Goal: Information Seeking & Learning: Learn about a topic

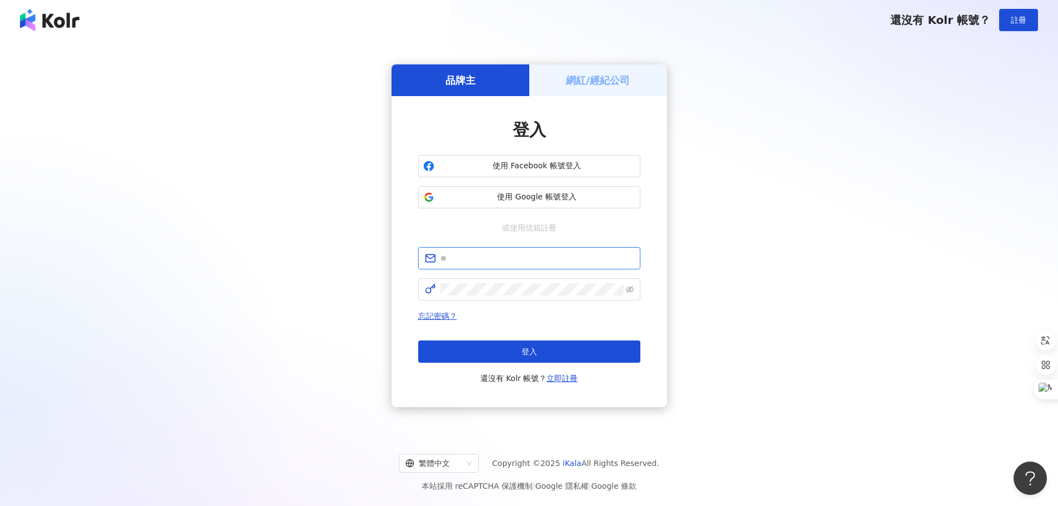
click at [561, 259] on input "text" at bounding box center [536, 258] width 193 height 12
type input "**********"
click at [560, 197] on span "使用 Google 帳號登入" at bounding box center [537, 197] width 197 height 11
click at [519, 352] on button "登入" at bounding box center [529, 351] width 222 height 22
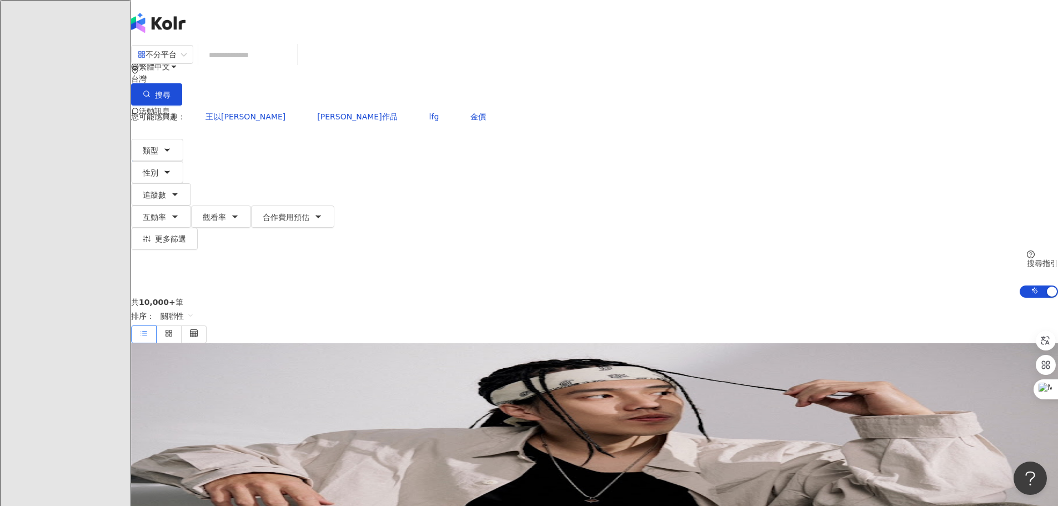
click at [293, 66] on input "search" at bounding box center [248, 54] width 90 height 21
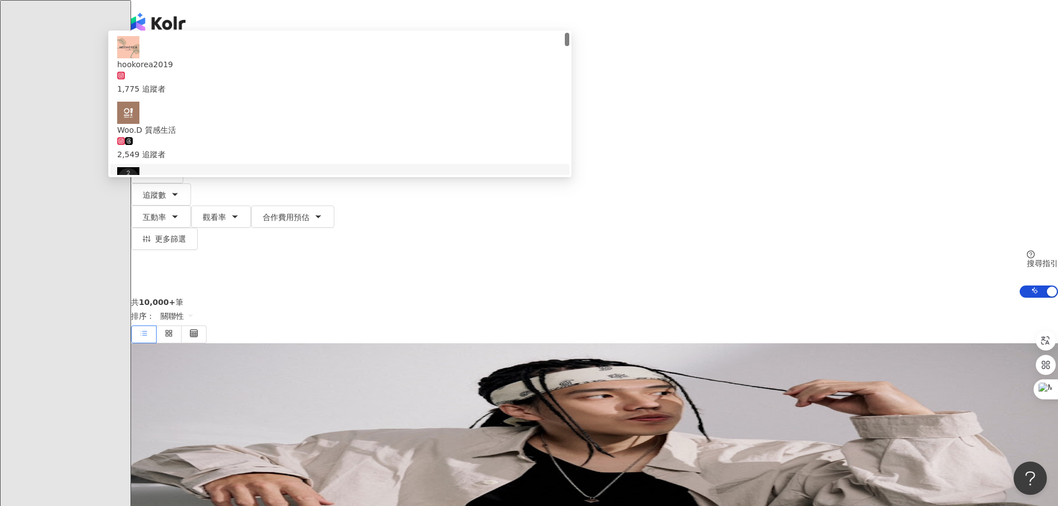
scroll to position [167, 0]
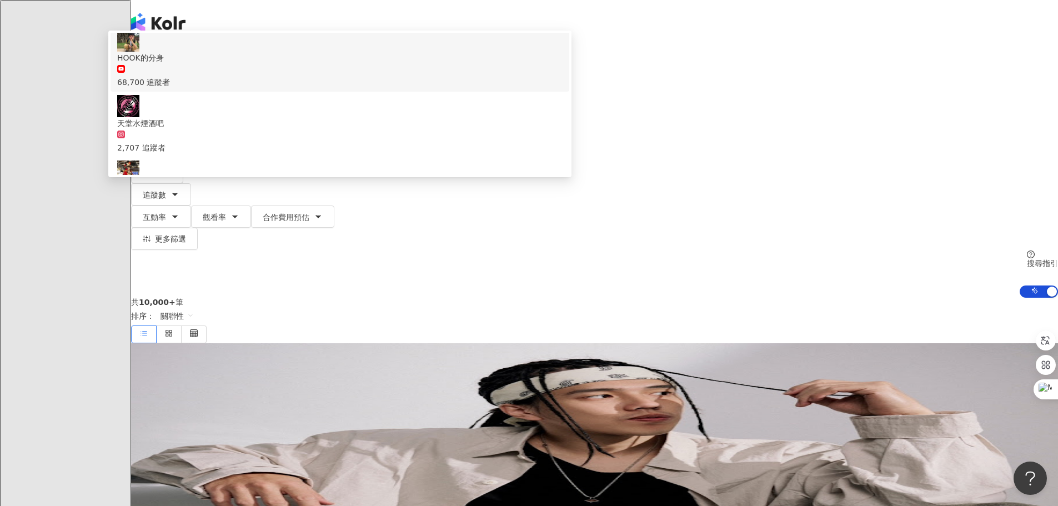
click at [187, 63] on span "不分平台" at bounding box center [162, 55] width 49 height 18
type input "****"
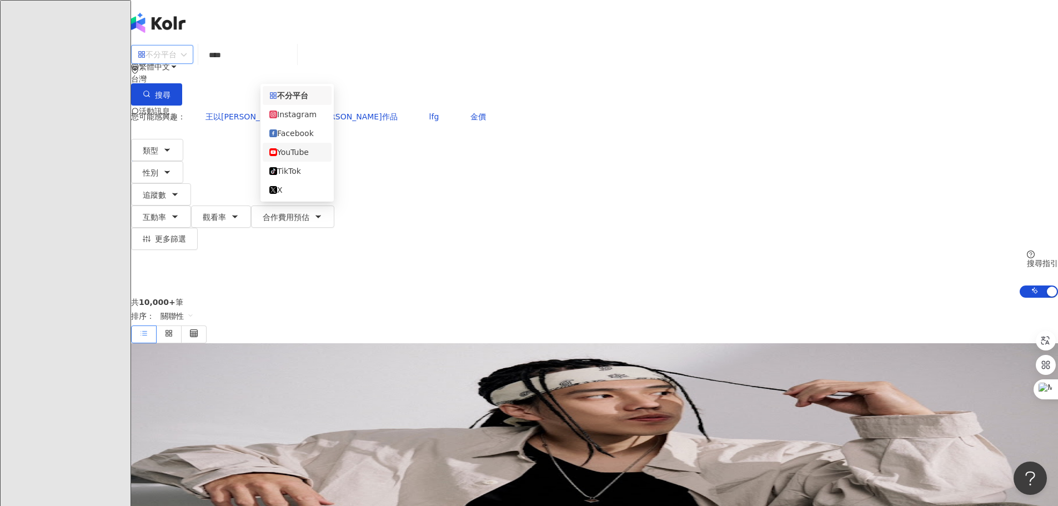
click at [304, 156] on div "YouTube" at bounding box center [297, 152] width 56 height 12
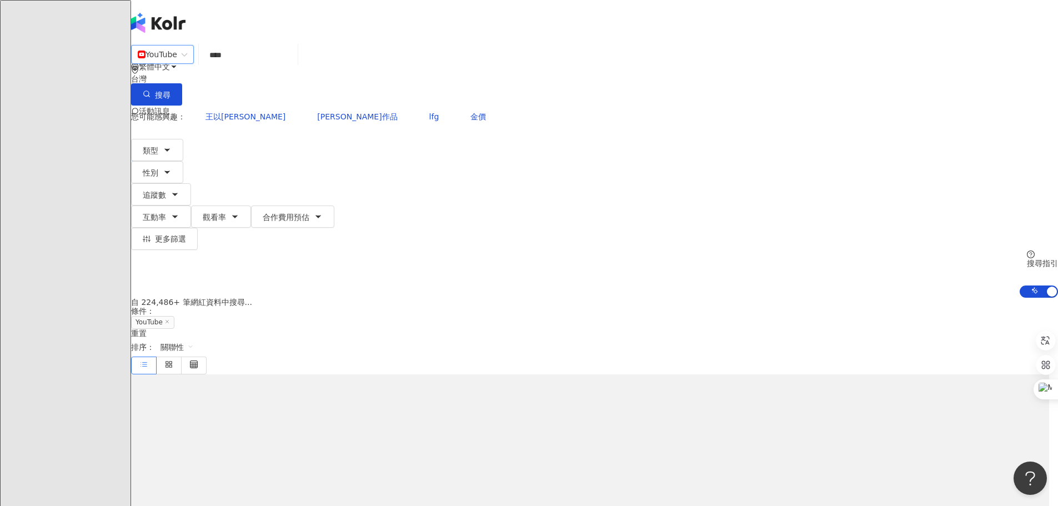
click at [293, 66] on input "****" at bounding box center [248, 54] width 90 height 21
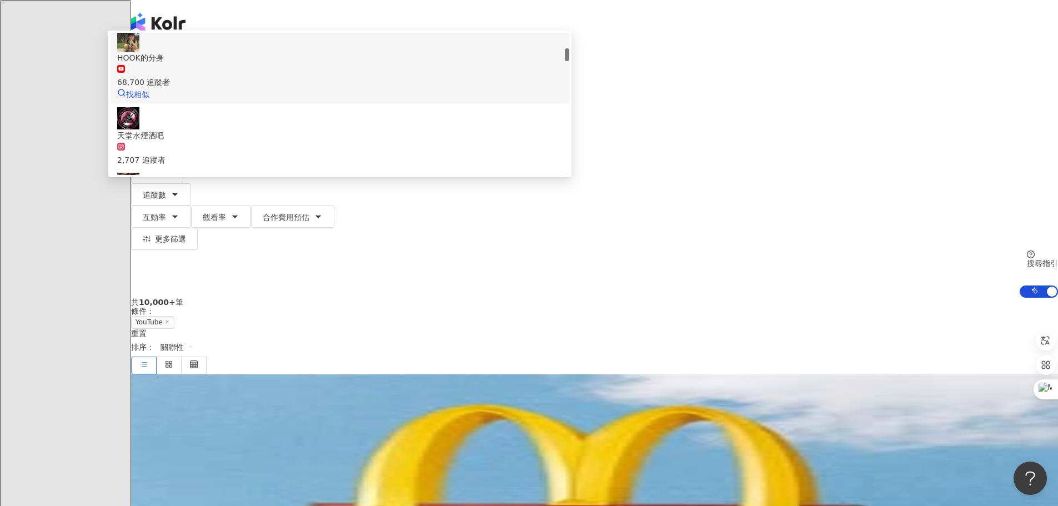
click at [417, 88] on div "68,700 追蹤者" at bounding box center [339, 82] width 445 height 12
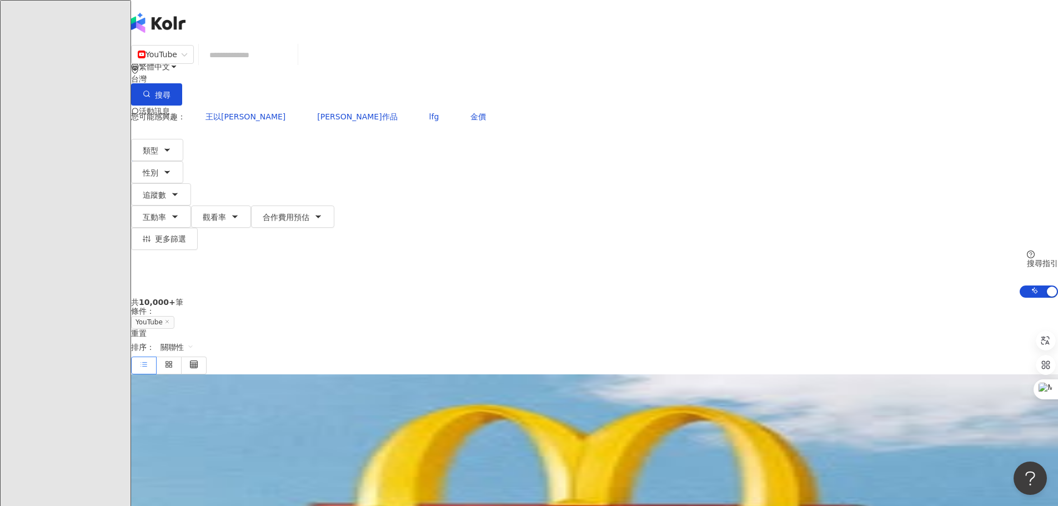
click at [293, 66] on input "search" at bounding box center [248, 54] width 90 height 21
drag, startPoint x: 394, startPoint y: 71, endPoint x: 378, endPoint y: 64, distance: 17.9
click at [293, 63] on input "search" at bounding box center [248, 54] width 90 height 21
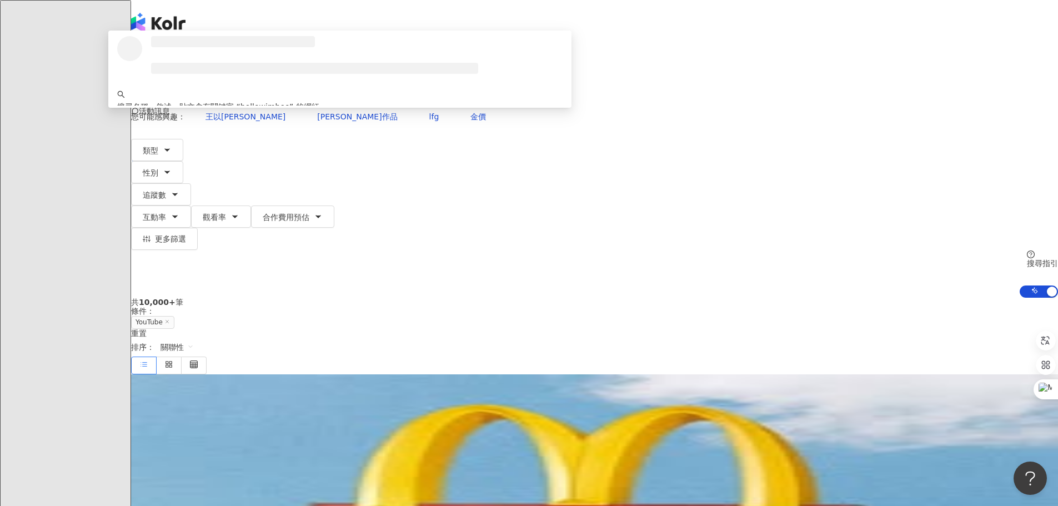
type input "**********"
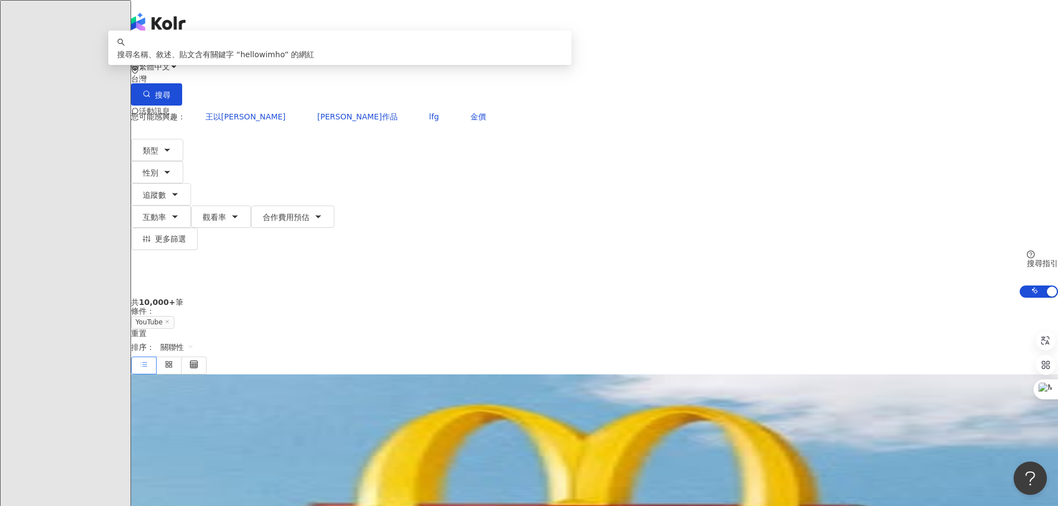
drag, startPoint x: 403, startPoint y: 69, endPoint x: 344, endPoint y: 66, distance: 59.5
click at [293, 66] on input "**********" at bounding box center [248, 54] width 90 height 21
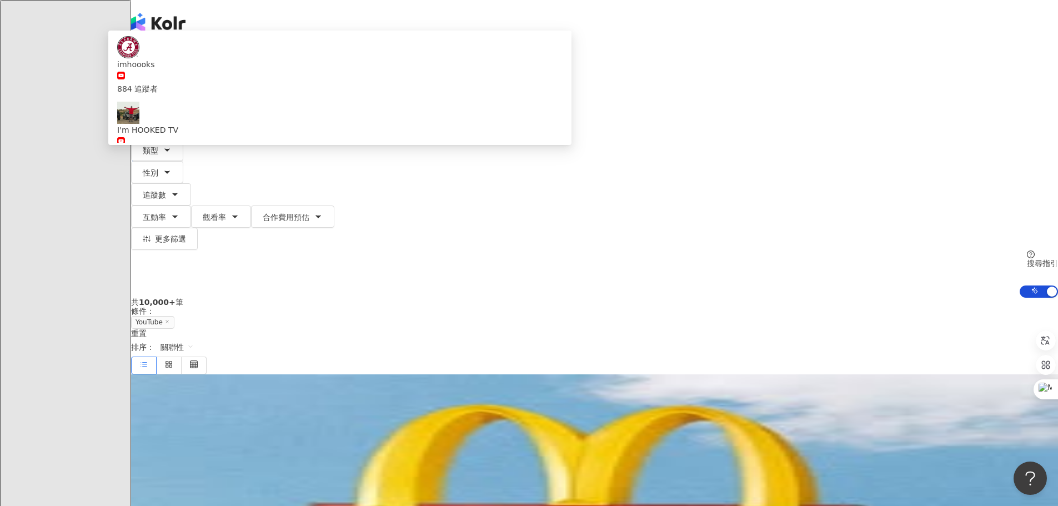
type input "*"
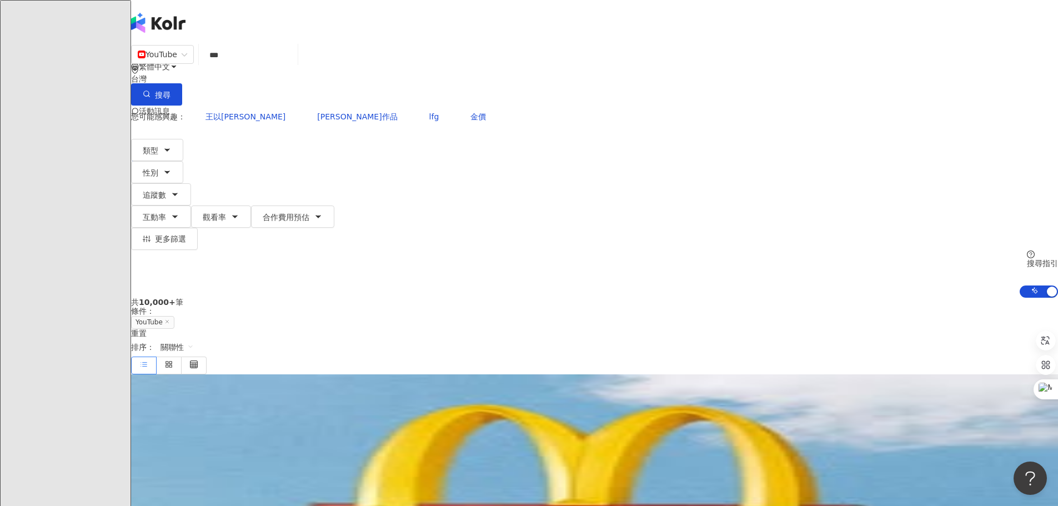
type input "****"
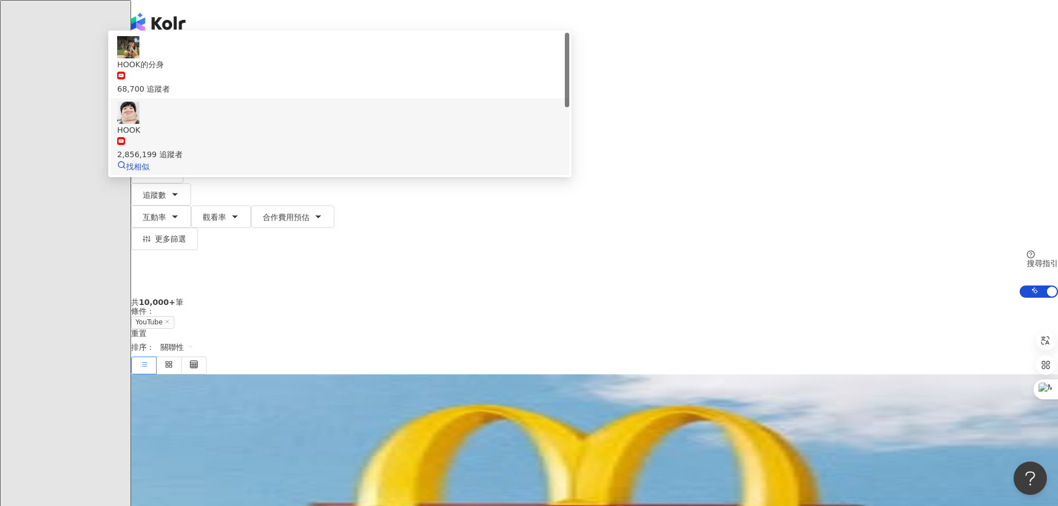
click at [397, 133] on div "HOOK" at bounding box center [339, 130] width 445 height 12
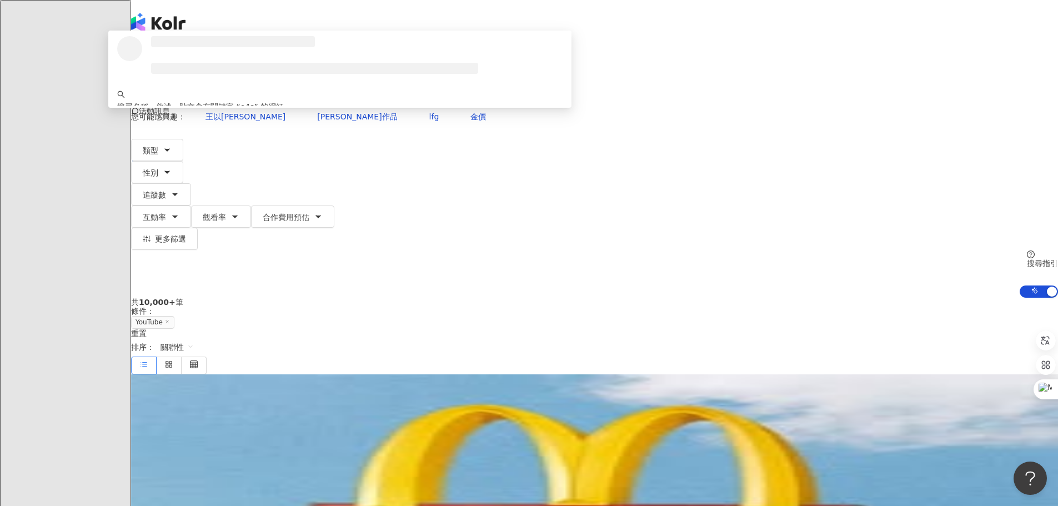
type input "*"
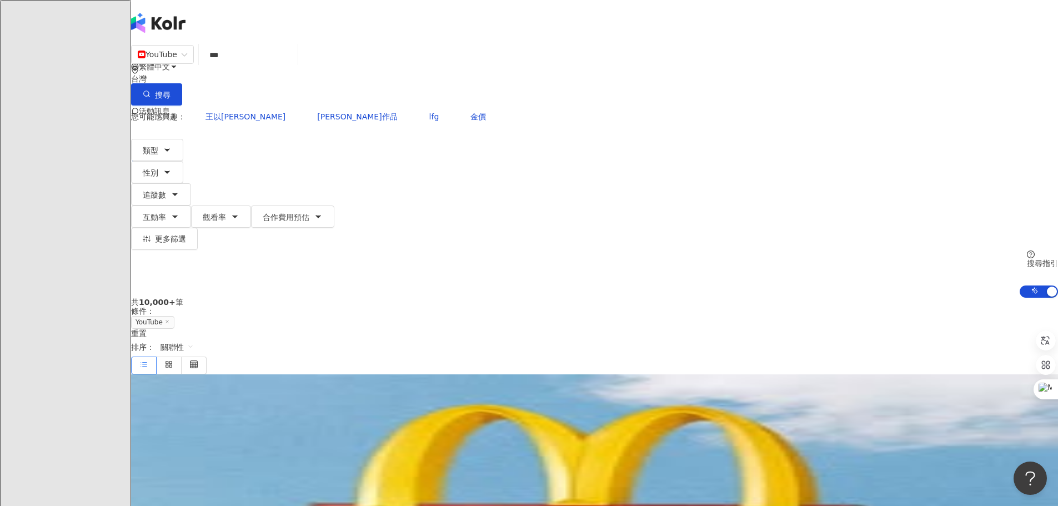
type input "**"
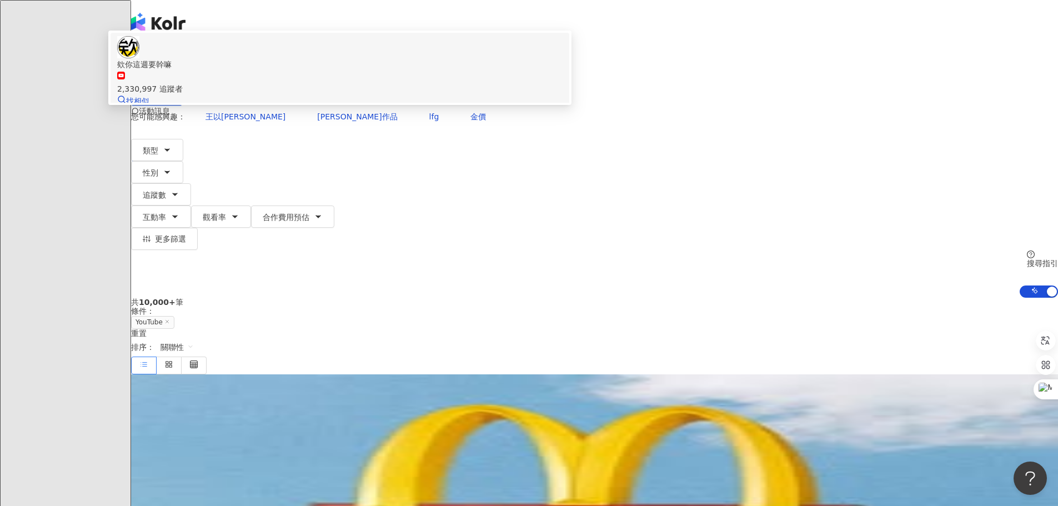
click at [429, 95] on div "2,330,997 追蹤者" at bounding box center [339, 89] width 445 height 12
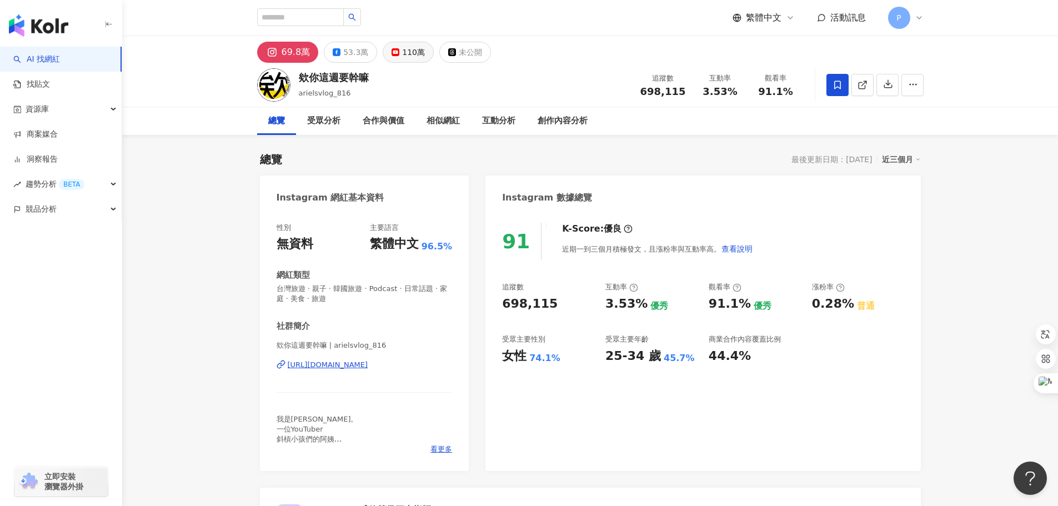
click at [410, 49] on div "110萬" at bounding box center [413, 52] width 23 height 16
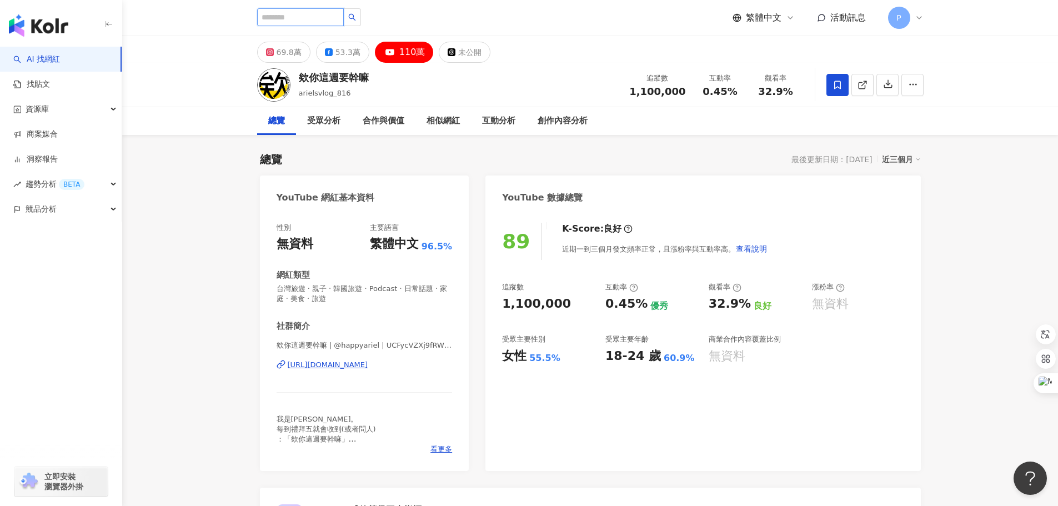
click at [304, 17] on input "search" at bounding box center [300, 17] width 87 height 18
click at [280, 53] on div "69.8萬" at bounding box center [289, 52] width 25 height 16
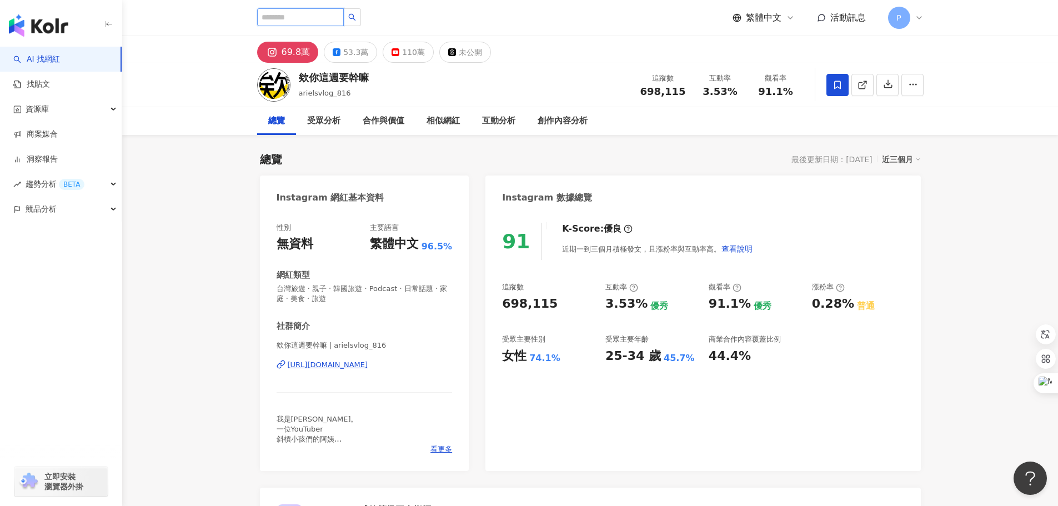
click at [315, 15] on input "search" at bounding box center [300, 17] width 87 height 18
type input "*"
type input "****"
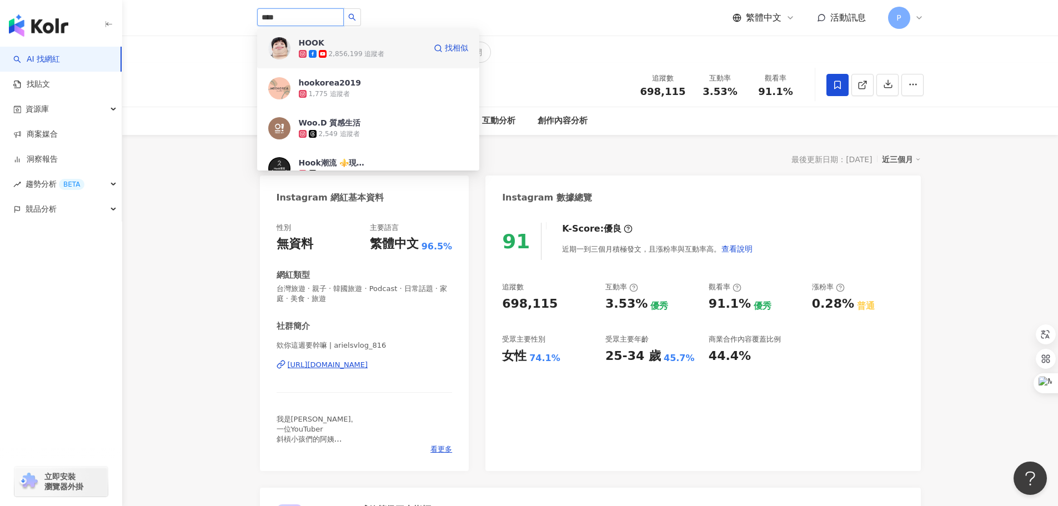
click at [355, 52] on div "2,856,199 追蹤者" at bounding box center [357, 53] width 56 height 9
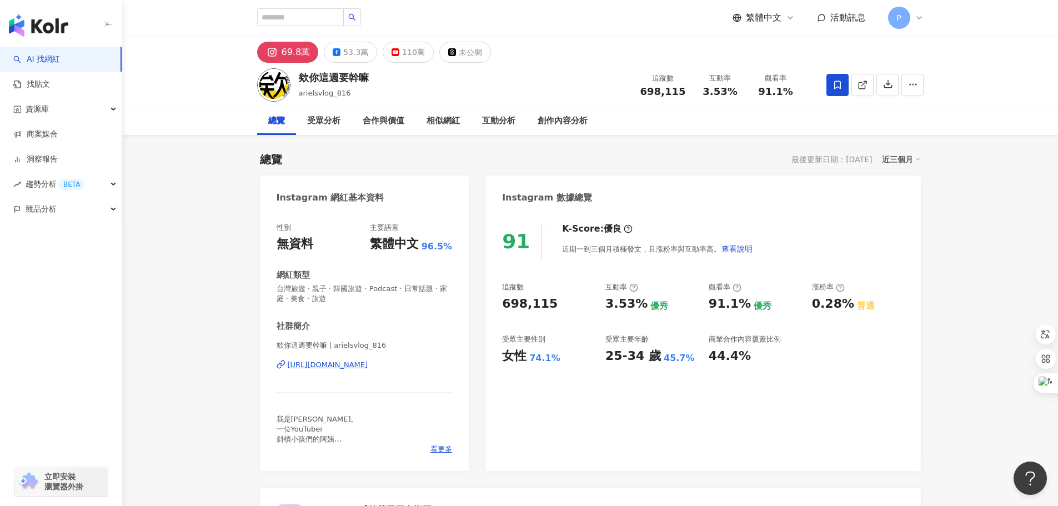
click at [368, 361] on div "https://www.instagram.com/arielsvlog_816/" at bounding box center [328, 365] width 81 height 10
click at [413, 54] on div "110萬" at bounding box center [413, 52] width 23 height 16
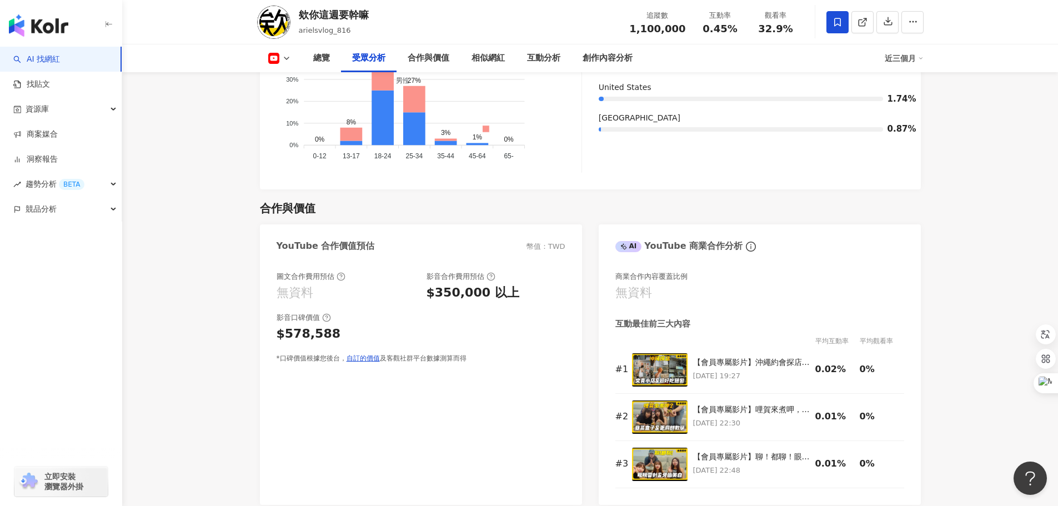
scroll to position [1000, 0]
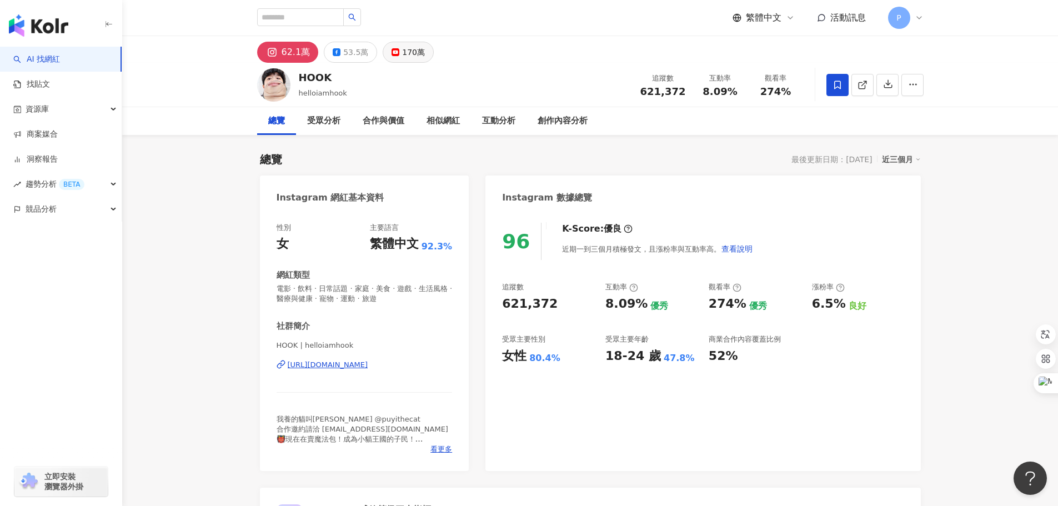
click at [413, 57] on div "170萬" at bounding box center [413, 52] width 23 height 16
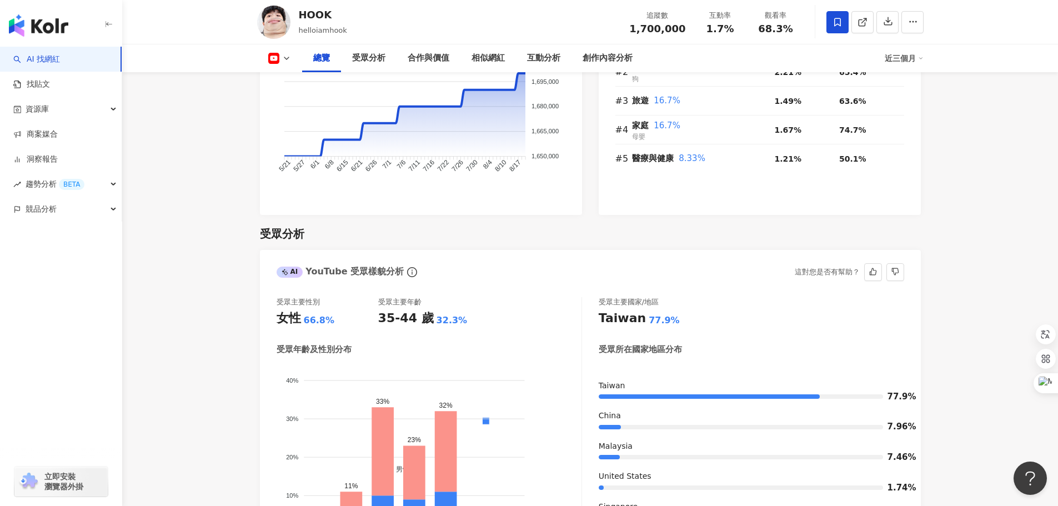
scroll to position [1055, 0]
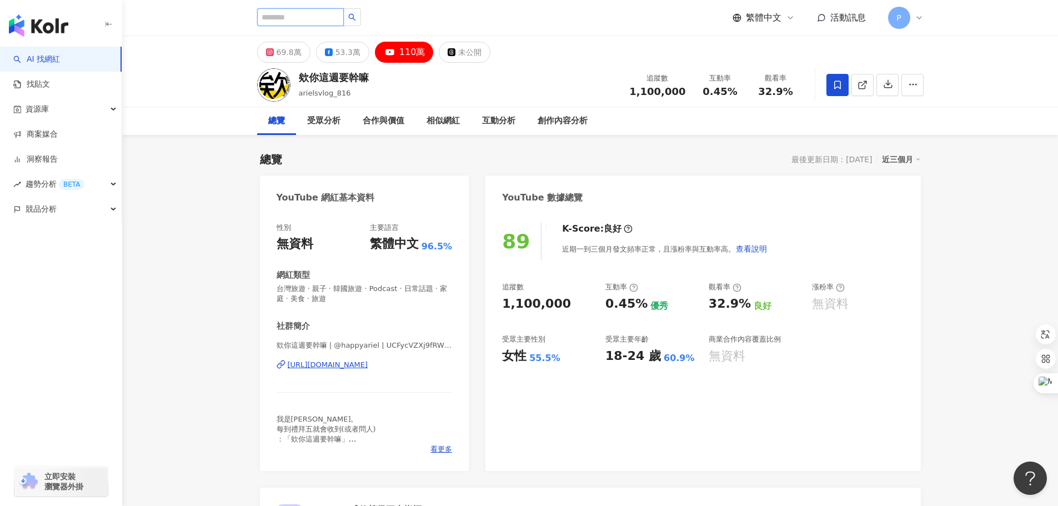
click at [315, 19] on input "search" at bounding box center [300, 17] width 87 height 18
type input "***"
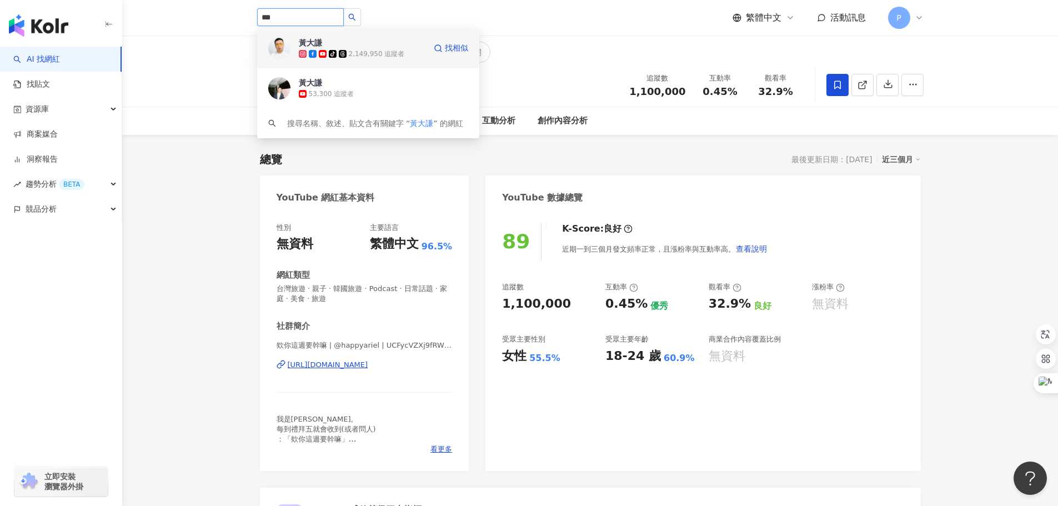
click at [380, 49] on div "2,149,950 追蹤者" at bounding box center [377, 53] width 56 height 9
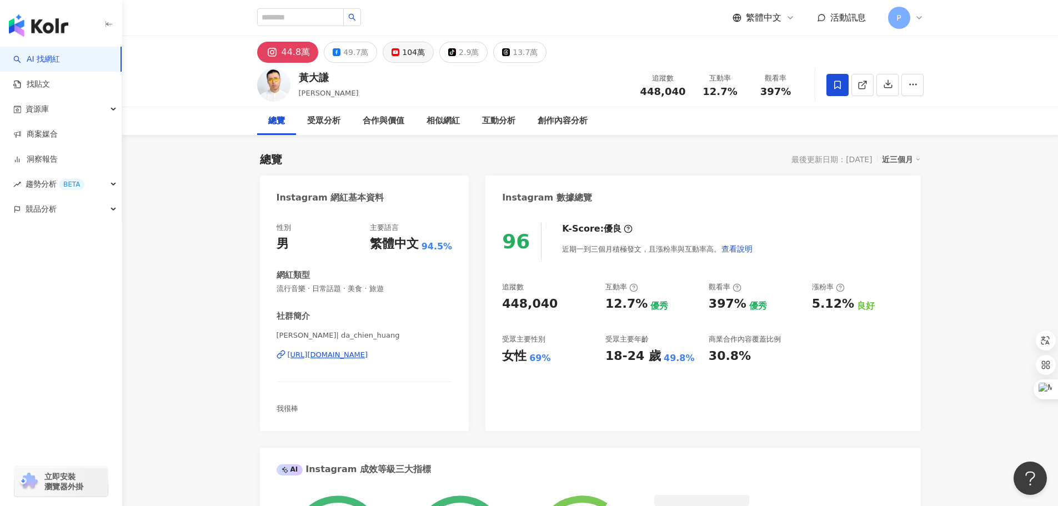
click at [414, 54] on div "104萬" at bounding box center [413, 52] width 23 height 16
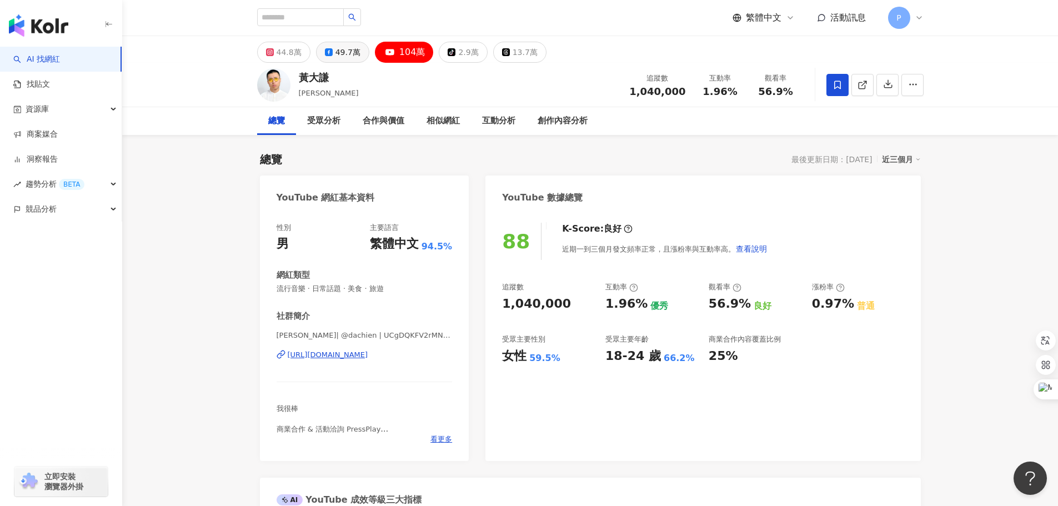
click at [340, 54] on div "49.7萬" at bounding box center [347, 52] width 25 height 16
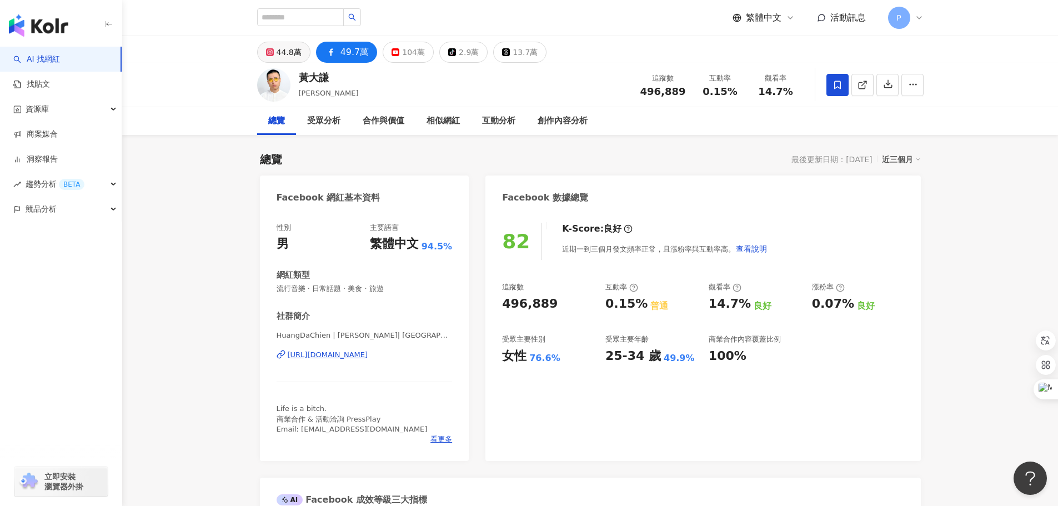
click at [281, 46] on div "44.8萬" at bounding box center [289, 52] width 25 height 16
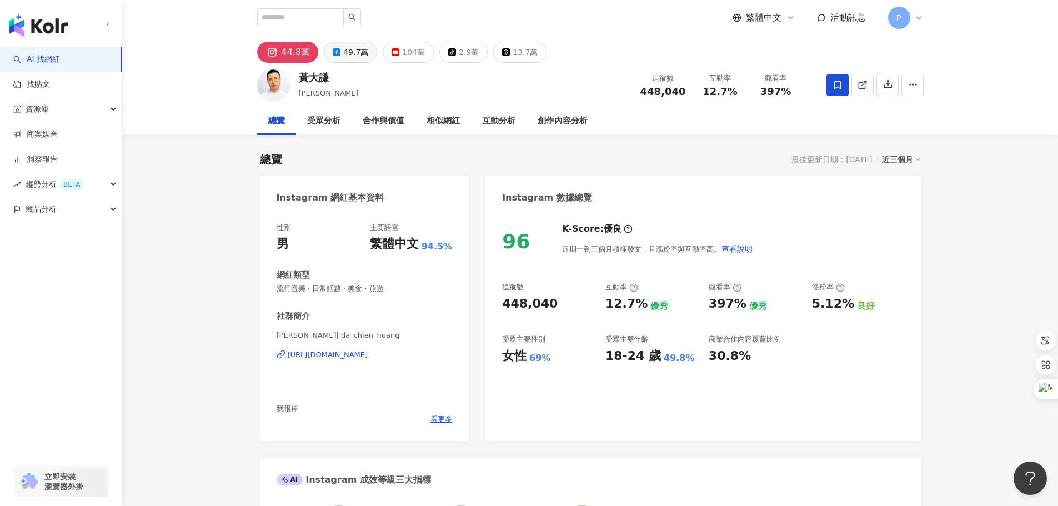
click at [359, 58] on div "49.7萬" at bounding box center [355, 52] width 25 height 16
click at [353, 54] on div "49.7萬" at bounding box center [355, 52] width 25 height 16
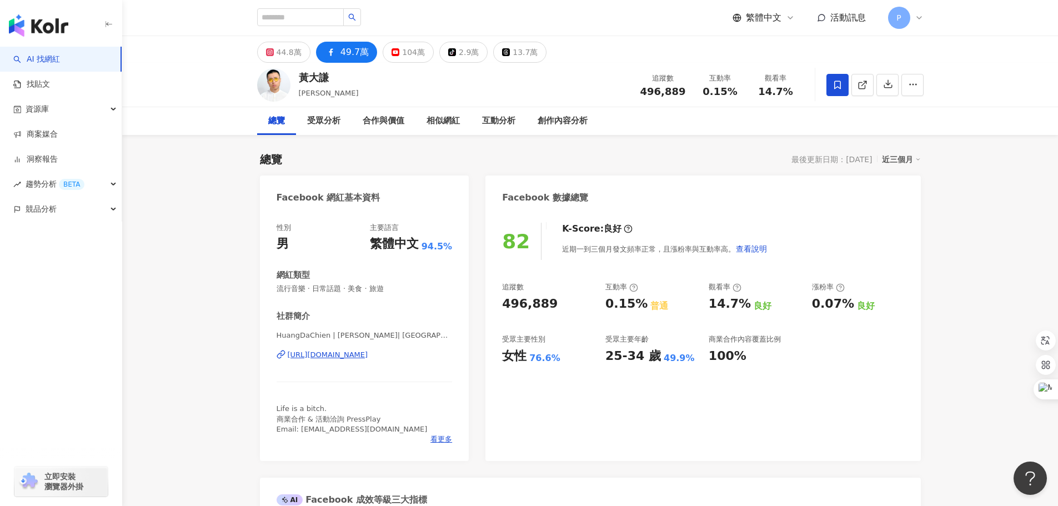
click at [368, 351] on div "https://www.facebook.com/1055855627823376" at bounding box center [328, 355] width 81 height 10
click at [407, 58] on div "104萬" at bounding box center [413, 52] width 23 height 16
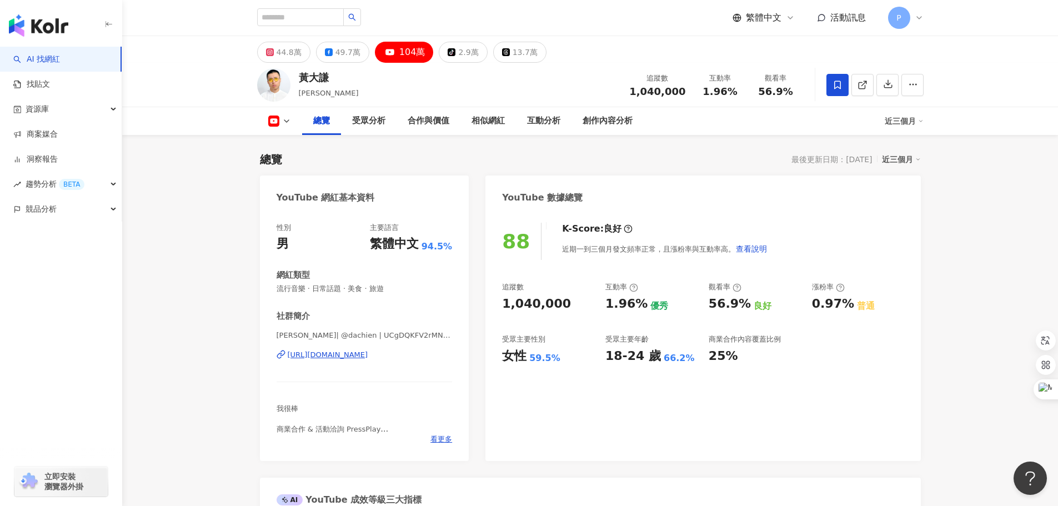
scroll to position [111, 0]
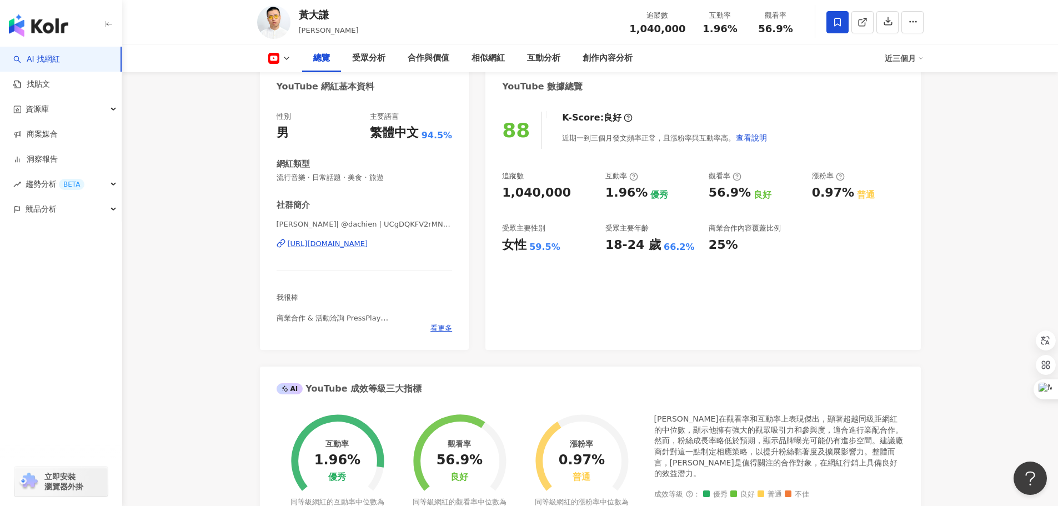
click at [271, 56] on icon at bounding box center [273, 58] width 11 height 11
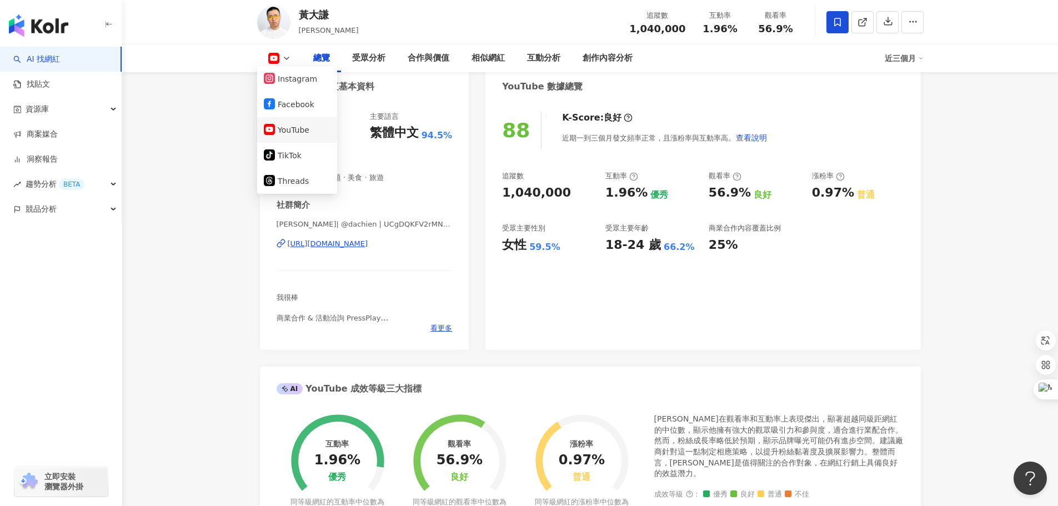
click at [294, 133] on button "YouTube" at bounding box center [297, 130] width 67 height 16
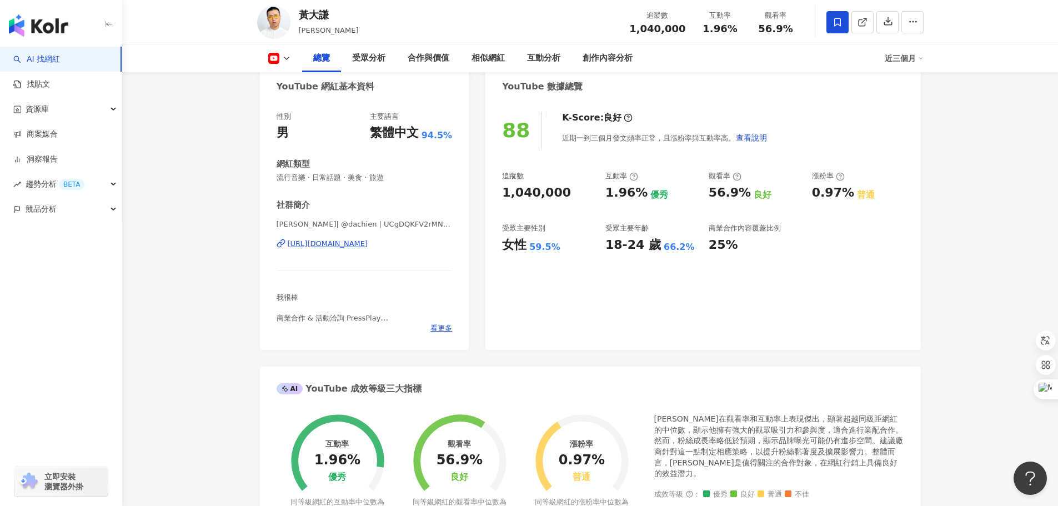
scroll to position [0, 0]
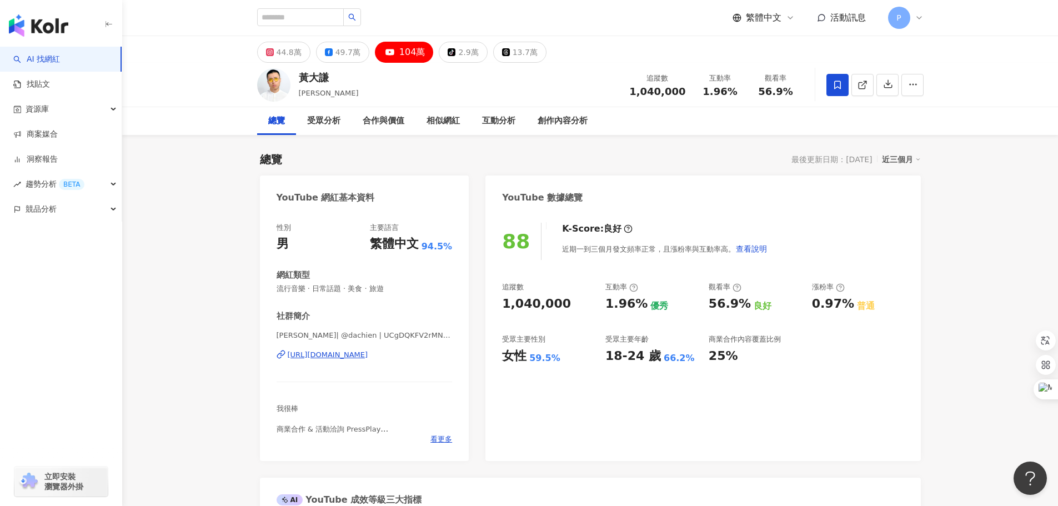
click at [368, 355] on div "https://www.youtube.com/channel/UCgDQKFV2rMNzTE8Y3rHMVbQ" at bounding box center [328, 355] width 81 height 10
click at [309, 12] on input "search" at bounding box center [300, 17] width 87 height 18
type input "**"
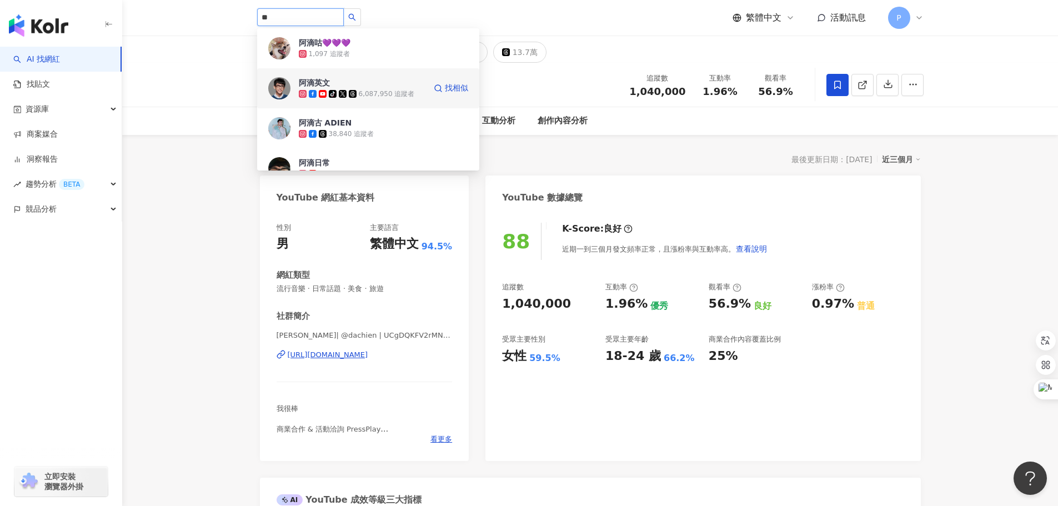
click at [364, 98] on div "6,087,950 追蹤者" at bounding box center [387, 93] width 56 height 9
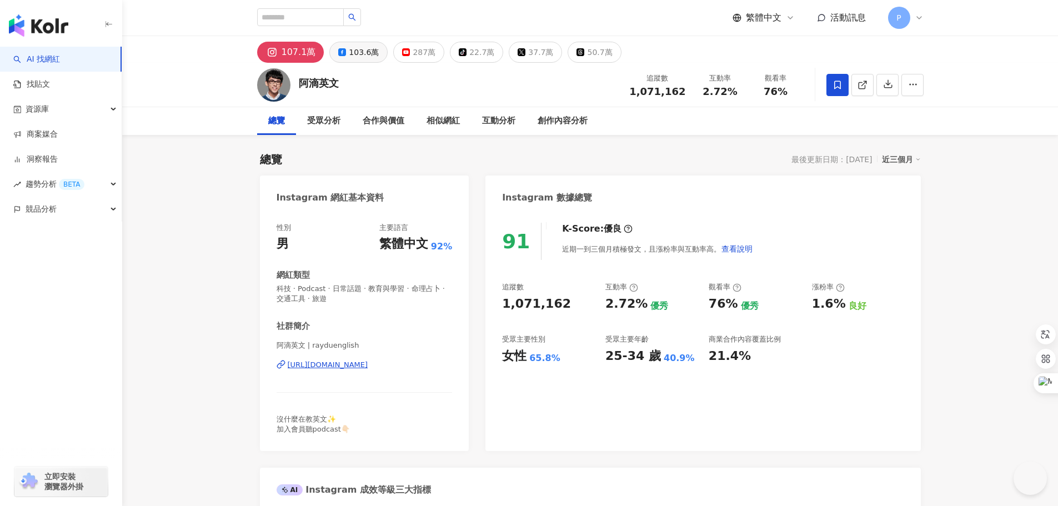
click at [357, 48] on div "103.6萬" at bounding box center [364, 52] width 30 height 16
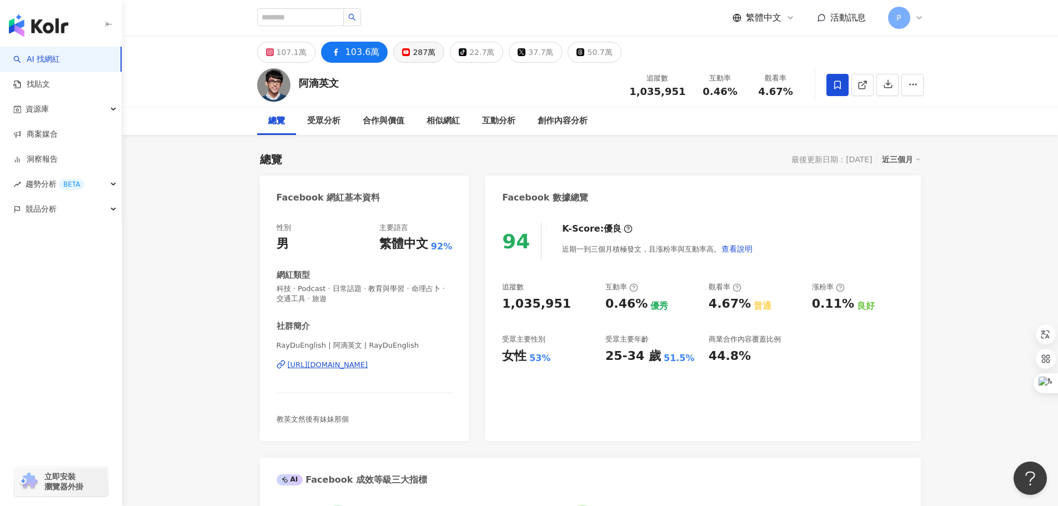
click at [420, 57] on div "287萬" at bounding box center [424, 52] width 23 height 16
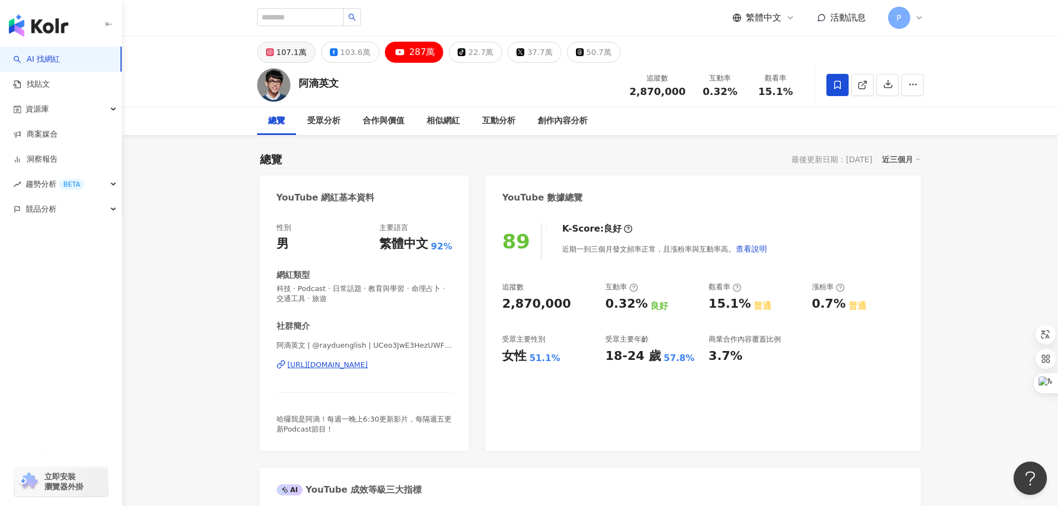
click at [287, 52] on div "107.1萬" at bounding box center [292, 52] width 30 height 16
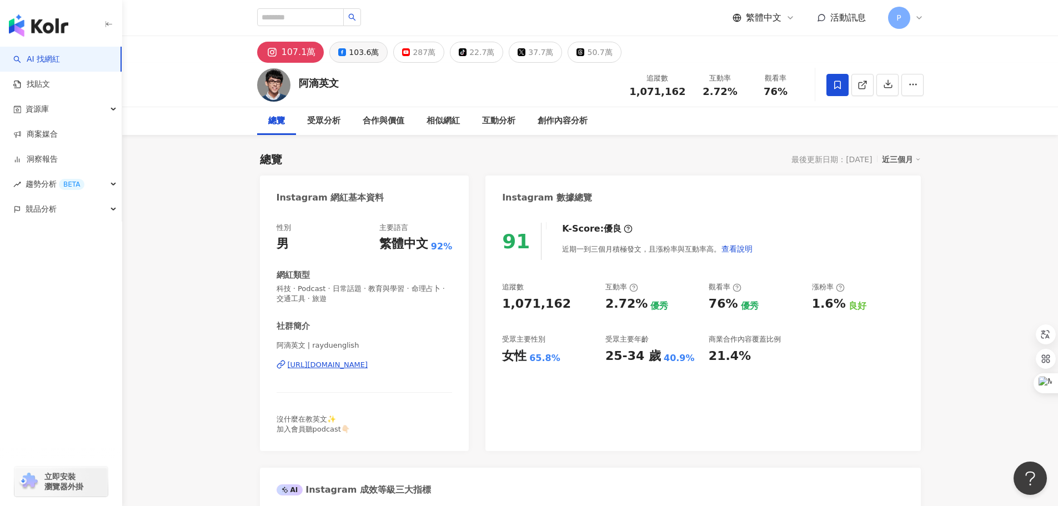
click at [363, 52] on div "103.6萬" at bounding box center [364, 52] width 30 height 16
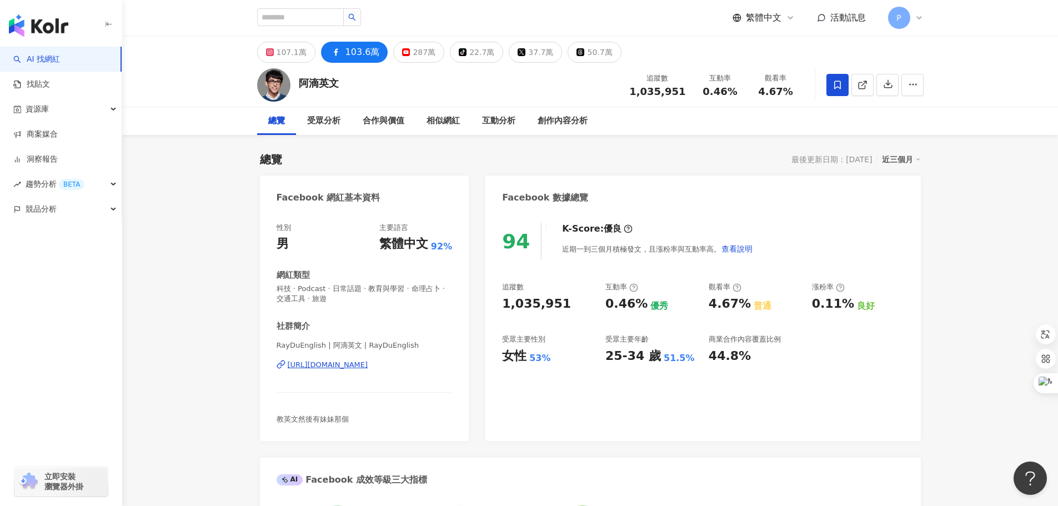
click at [368, 367] on div "https://www.facebook.com/1478518292360151" at bounding box center [328, 365] width 81 height 10
click at [292, 49] on div "107.1萬" at bounding box center [292, 52] width 30 height 16
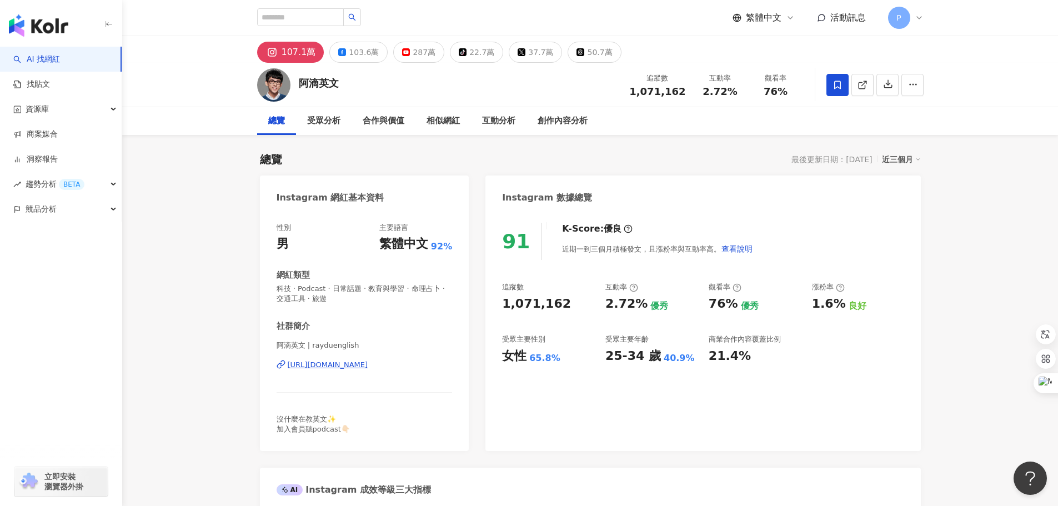
click at [368, 364] on div "[URL][DOMAIN_NAME]" at bounding box center [328, 365] width 81 height 10
click at [420, 53] on div "287萬" at bounding box center [424, 52] width 23 height 16
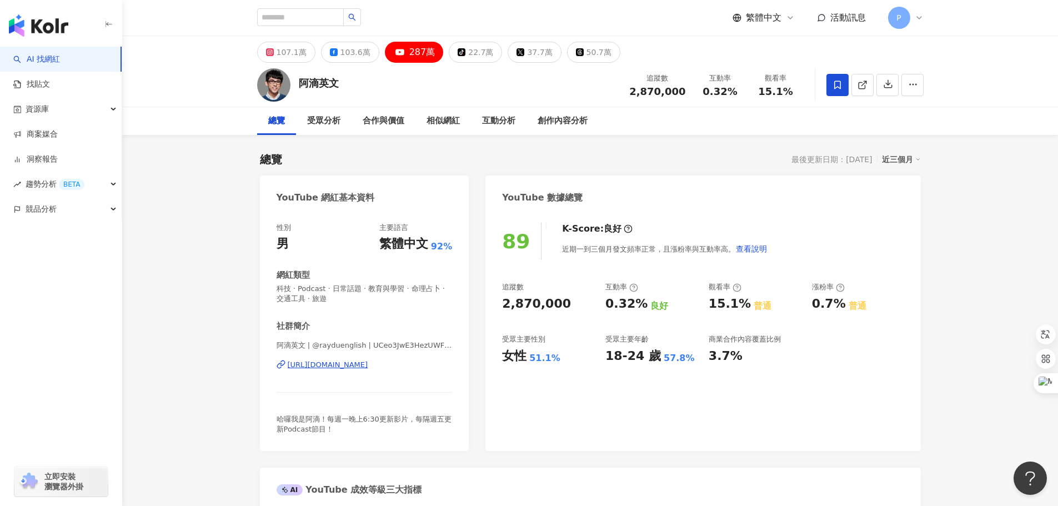
click at [368, 364] on div "https://www.youtube.com/channel/UCeo3JwE3HezUWFdVcehQk9Q" at bounding box center [328, 365] width 81 height 10
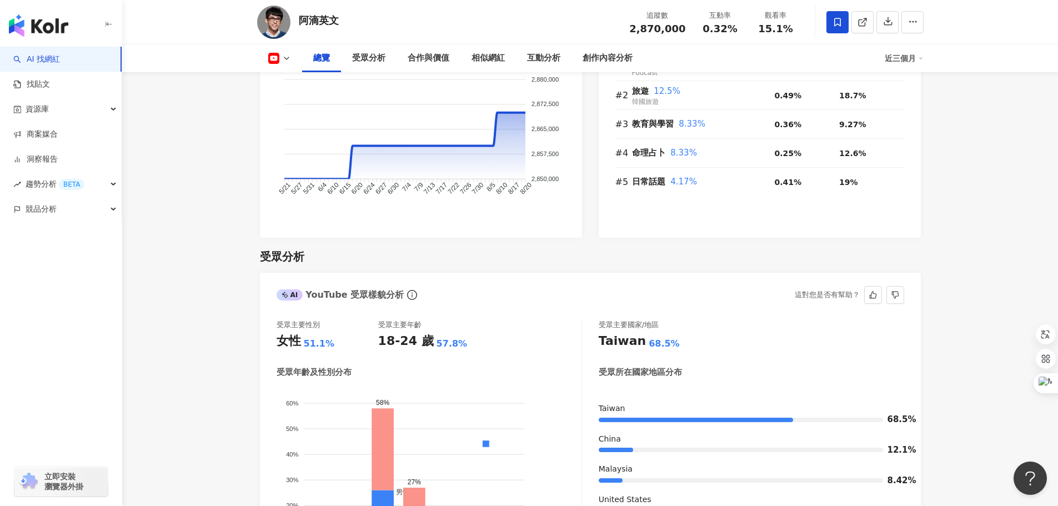
scroll to position [611, 0]
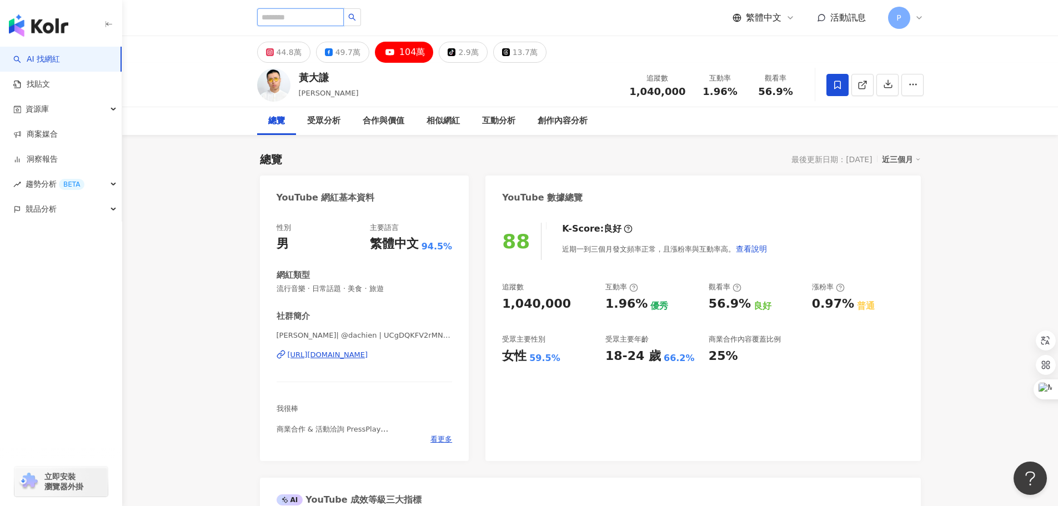
click at [298, 22] on input "search" at bounding box center [300, 17] width 87 height 18
type input "***"
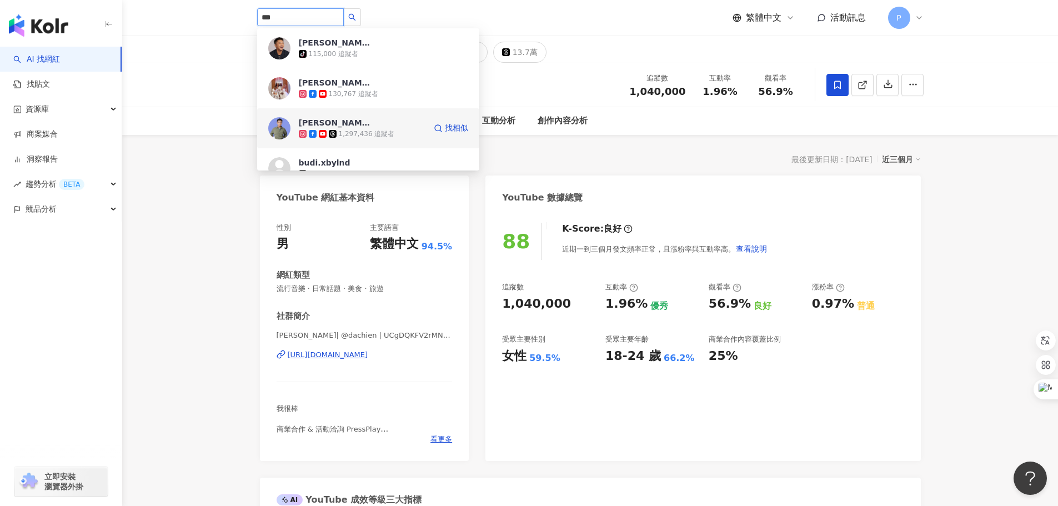
click at [380, 131] on div "1,297,436 追蹤者" at bounding box center [367, 133] width 56 height 9
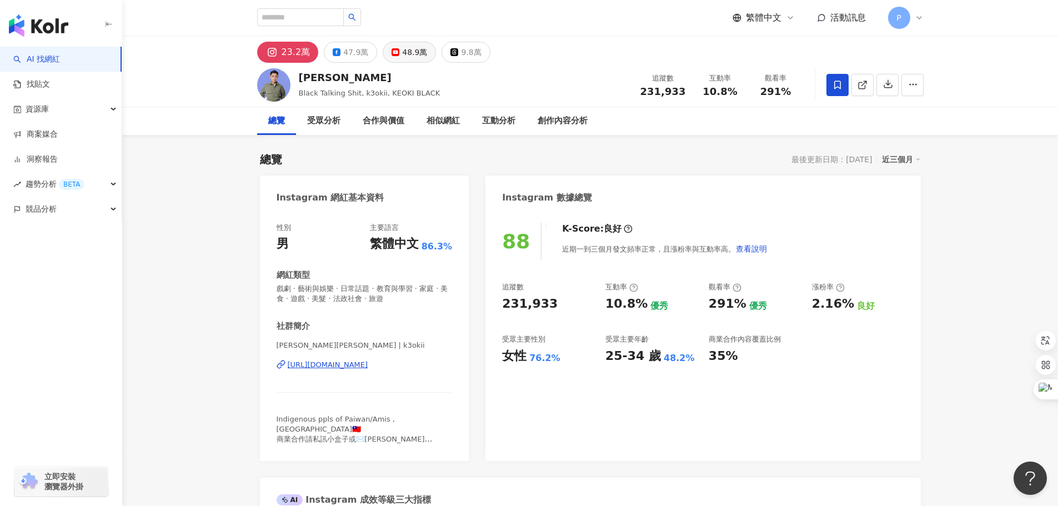
click at [402, 56] on div "48.9萬" at bounding box center [414, 52] width 25 height 16
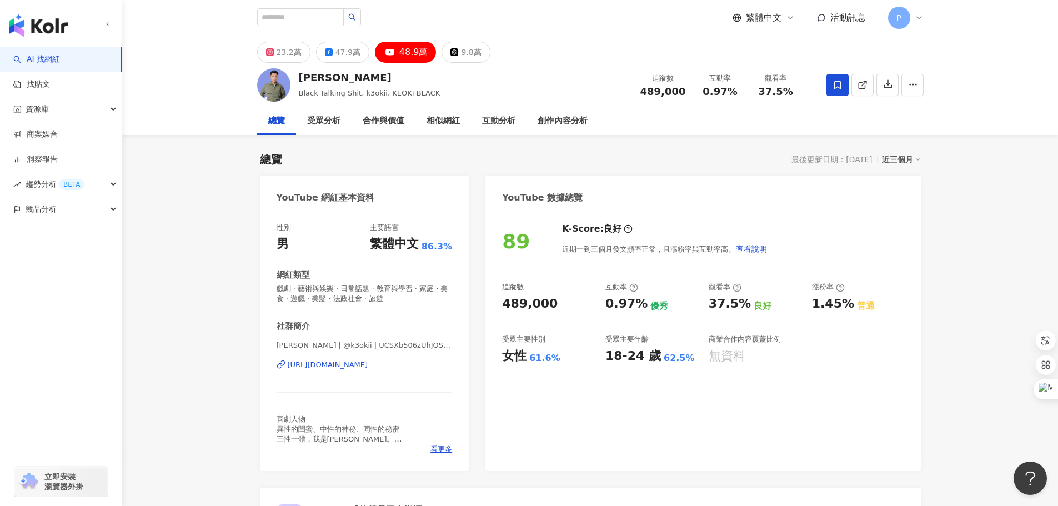
click at [368, 364] on div "[URL][DOMAIN_NAME]" at bounding box center [328, 365] width 81 height 10
click at [332, 59] on button "47.9萬" at bounding box center [342, 52] width 53 height 21
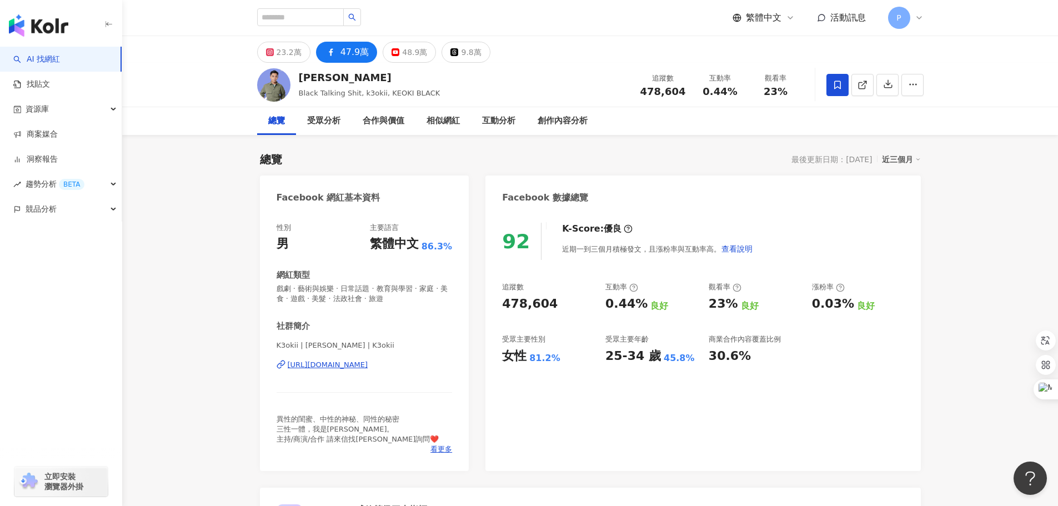
click at [368, 367] on div "[URL][DOMAIN_NAME]" at bounding box center [328, 365] width 81 height 10
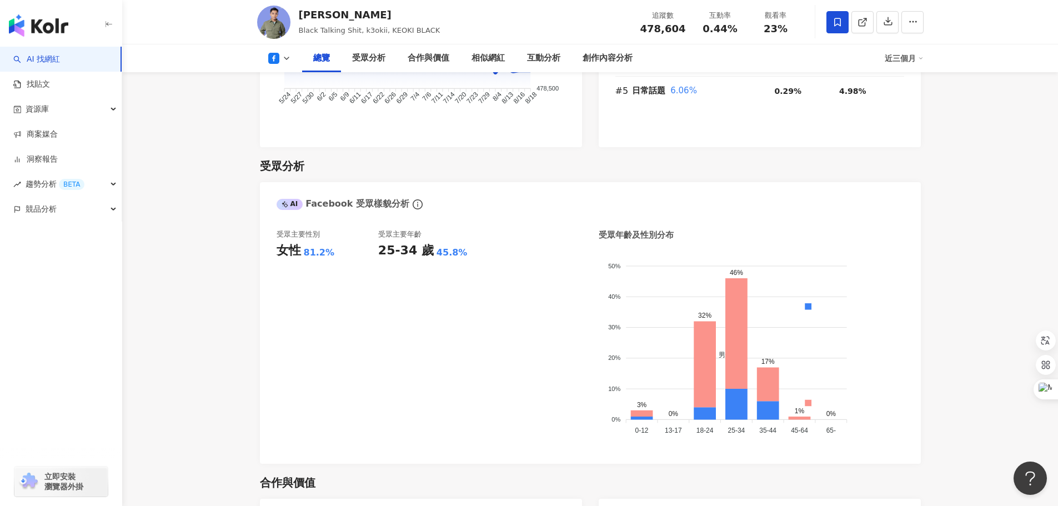
scroll to position [833, 0]
